Goal: Task Accomplishment & Management: Use online tool/utility

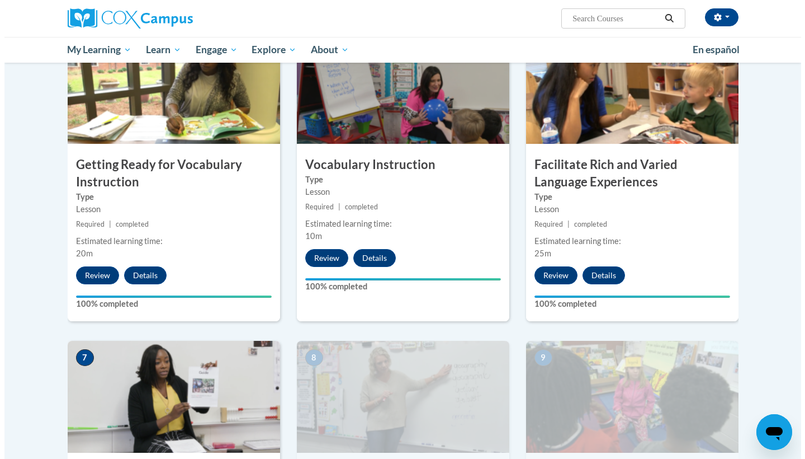
scroll to position [770, 0]
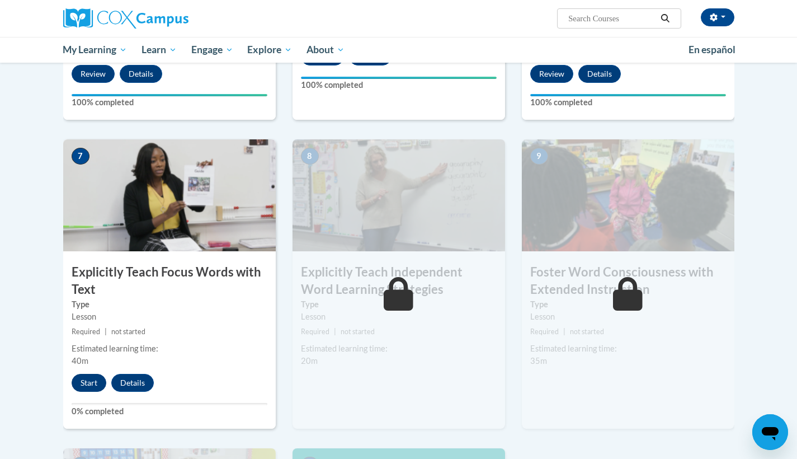
click at [75, 382] on button "Start" at bounding box center [89, 383] width 35 height 18
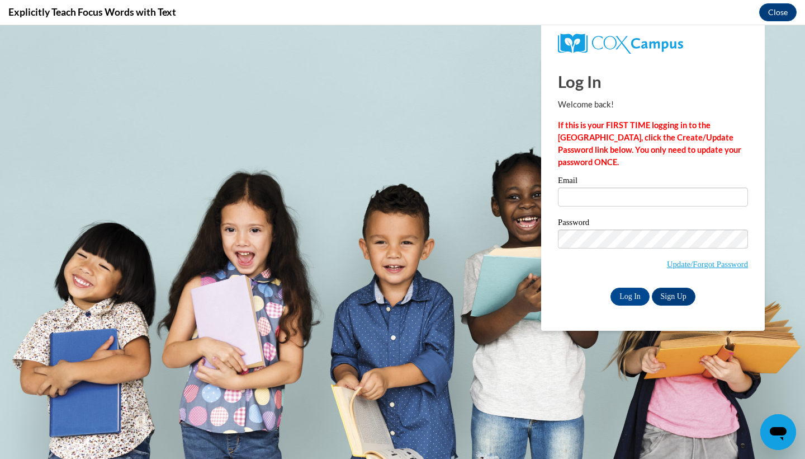
scroll to position [0, 0]
type input "[EMAIL_ADDRESS][DOMAIN_NAME]"
click at [625, 295] on input "Log In" at bounding box center [630, 296] width 39 height 18
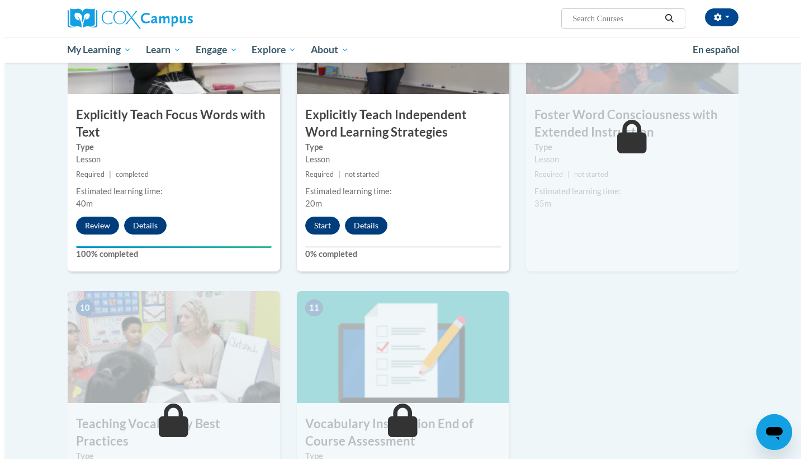
scroll to position [910, 0]
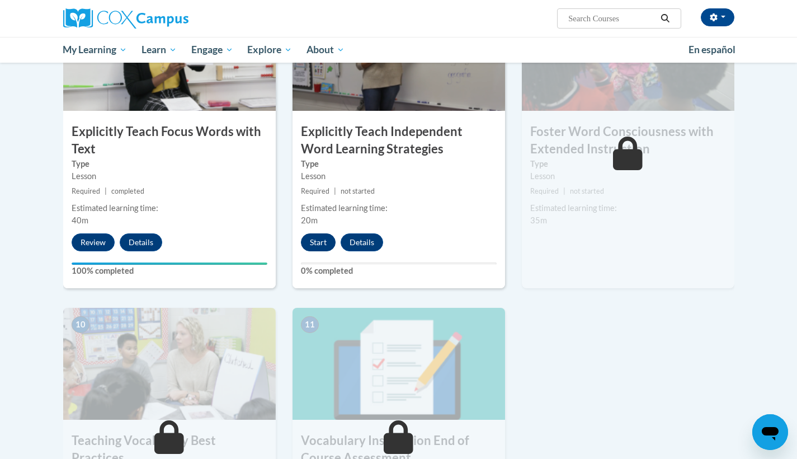
click at [314, 243] on button "Start" at bounding box center [318, 242] width 35 height 18
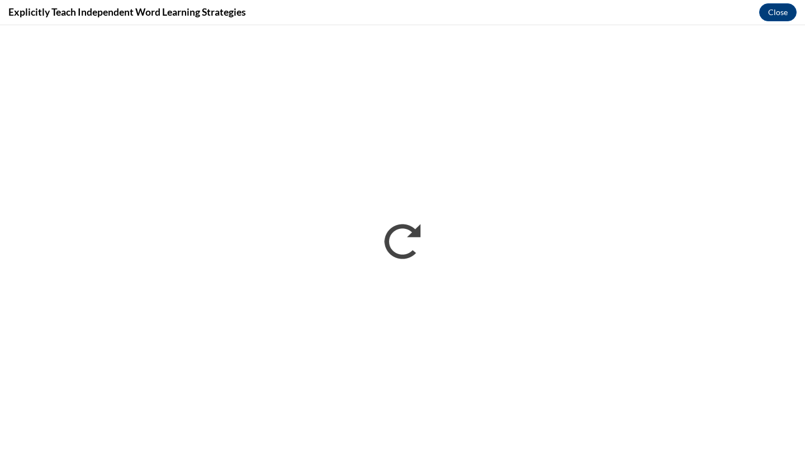
scroll to position [0, 0]
